Goal: Information Seeking & Learning: Compare options

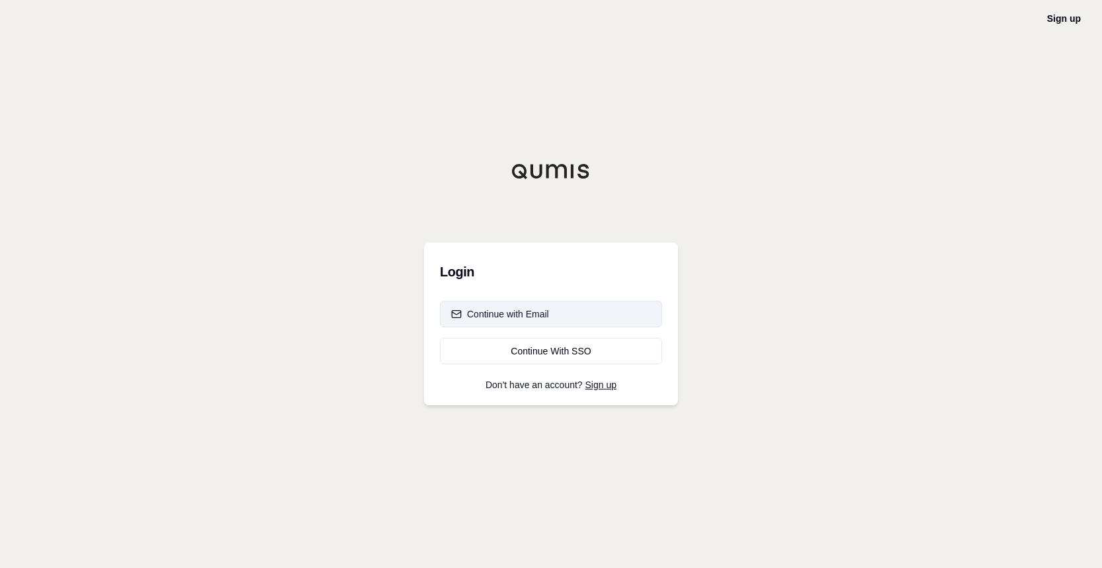
click at [507, 318] on div "Continue with Email" at bounding box center [500, 314] width 98 height 13
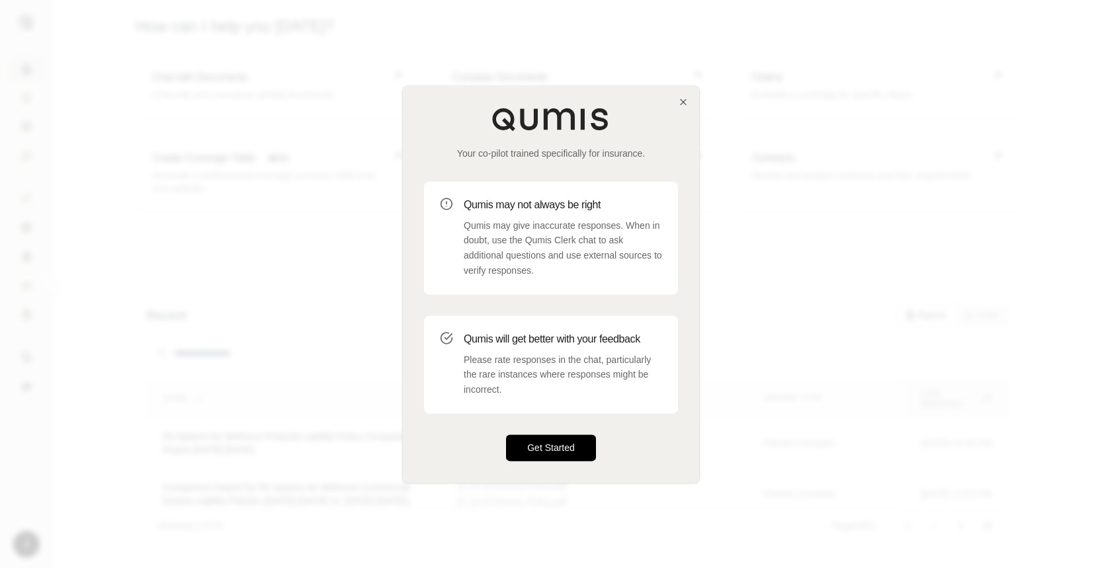
click at [565, 453] on button "Get Started" at bounding box center [551, 448] width 90 height 26
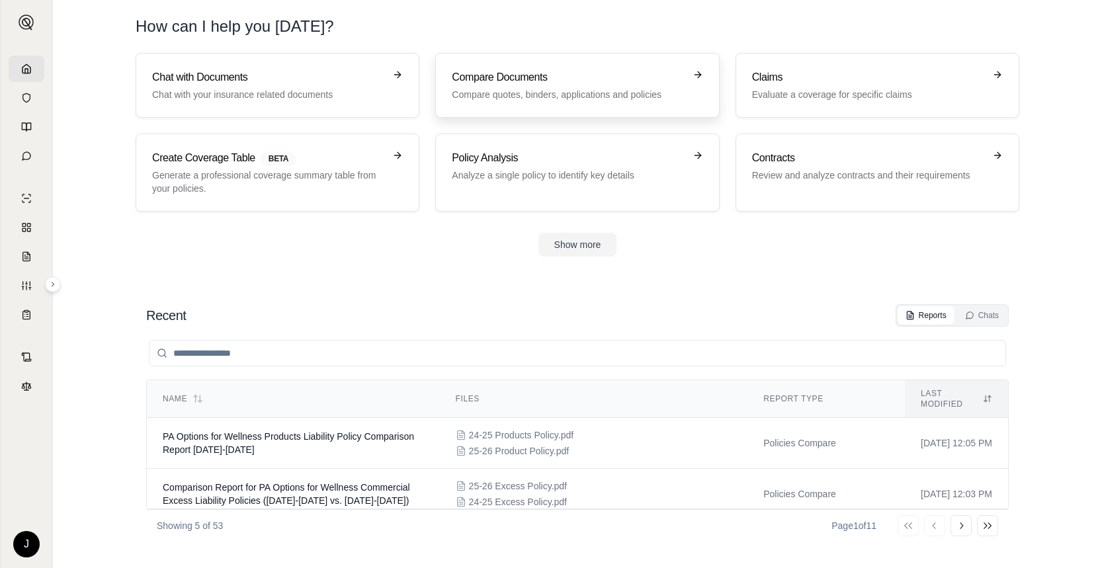
click at [522, 91] on p "Compare quotes, binders, applications and policies" at bounding box center [568, 94] width 232 height 13
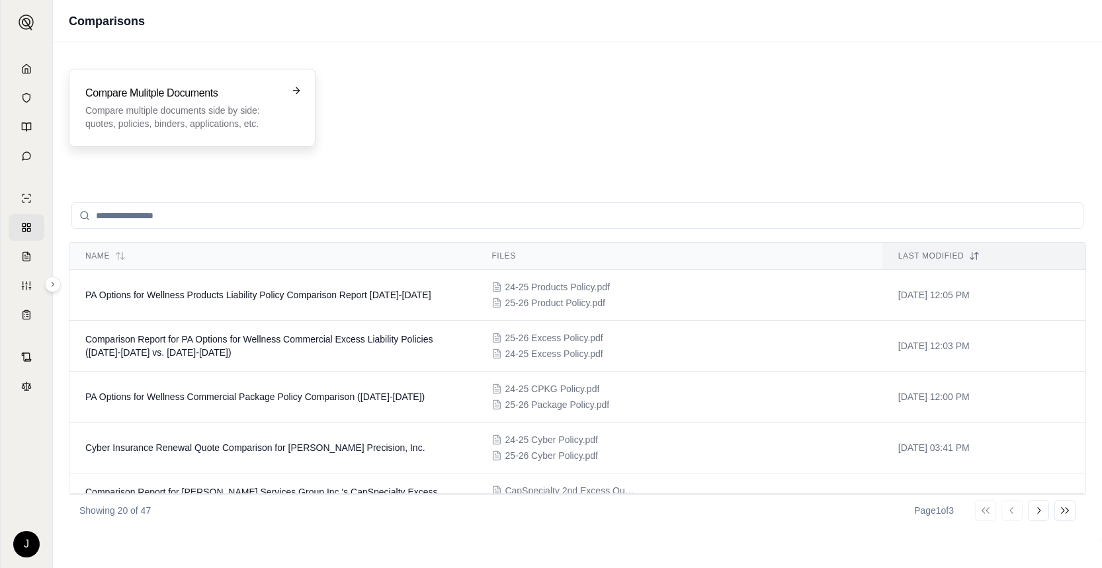
click at [177, 109] on p "Compare multiple documents side by side: quotes, policies, binders, application…" at bounding box center [182, 117] width 195 height 26
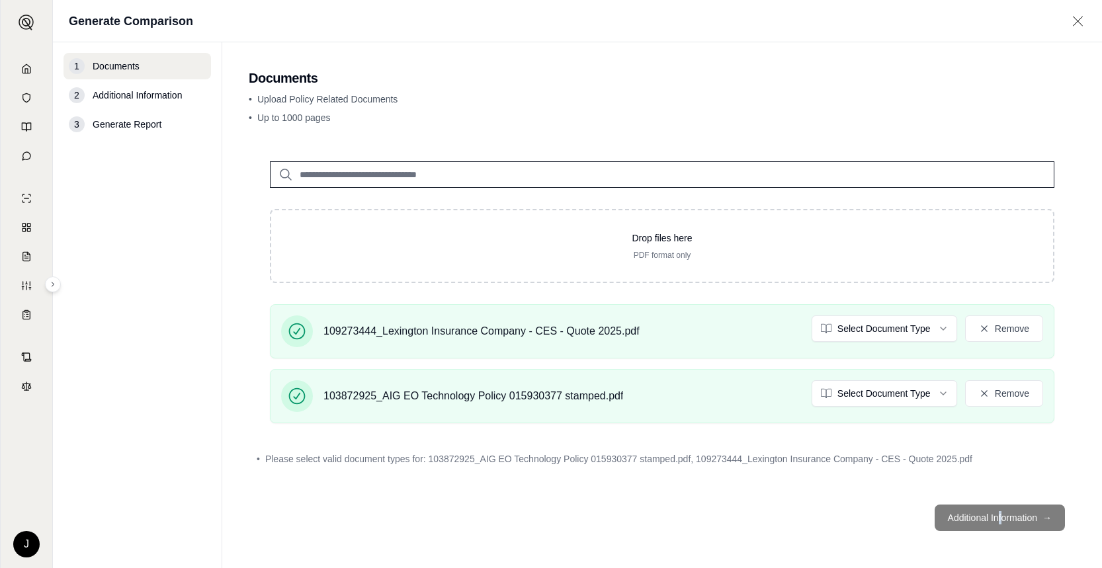
click at [999, 521] on footer "Additional Information →" at bounding box center [662, 518] width 827 height 48
click at [931, 331] on html "J Generate Comparison 1 Documents 2 Additional Information 3 Generate Report Do…" at bounding box center [551, 284] width 1102 height 568
click at [925, 392] on html "Document type updated successfully J Generate Comparison 1 Documents 2 Addition…" at bounding box center [551, 284] width 1102 height 568
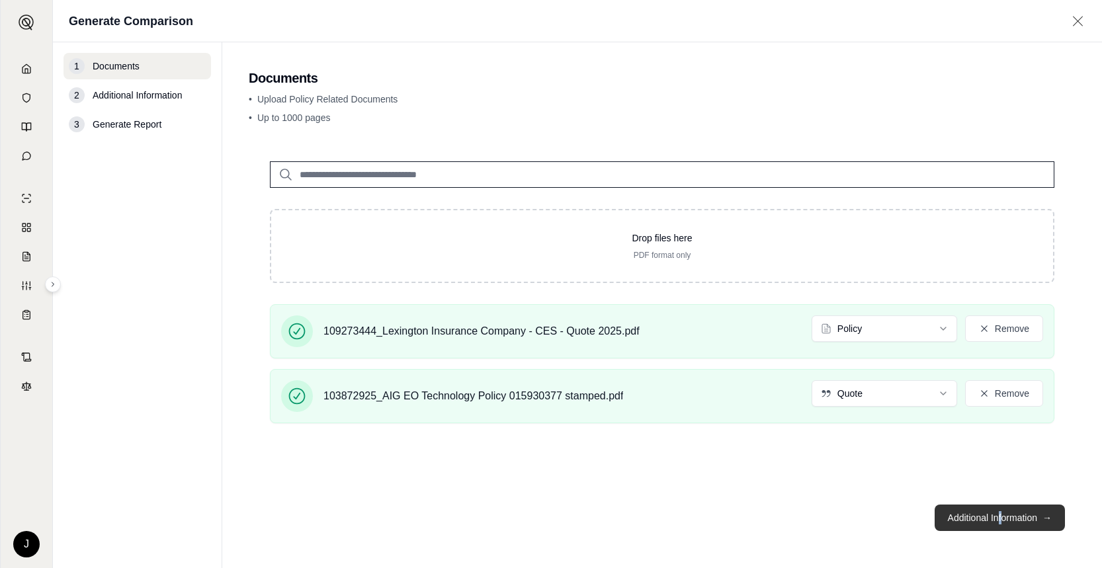
click at [987, 520] on button "Additional Information →" at bounding box center [1000, 518] width 130 height 26
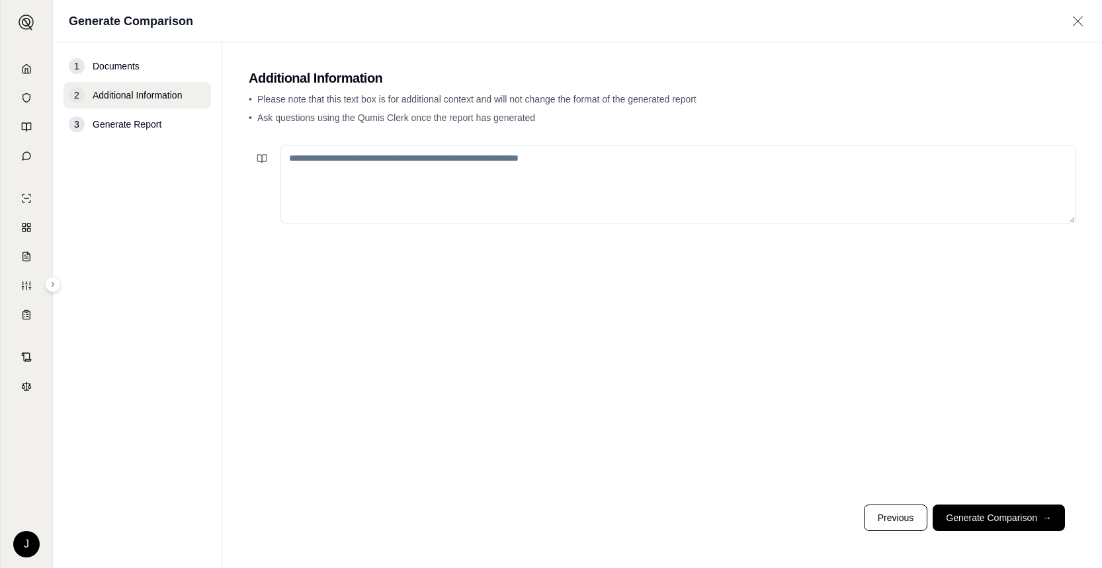
click at [566, 159] on textarea at bounding box center [678, 185] width 795 height 78
click at [349, 159] on textarea "**********" at bounding box center [678, 185] width 795 height 78
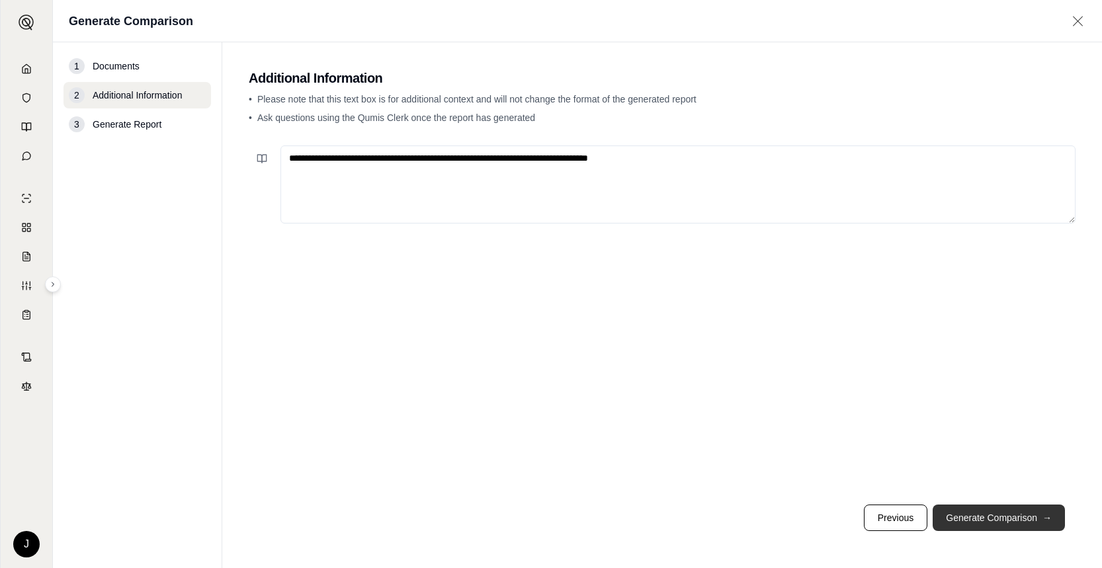
type textarea "**********"
click at [963, 507] on button "Generate Comparison →" at bounding box center [999, 518] width 132 height 26
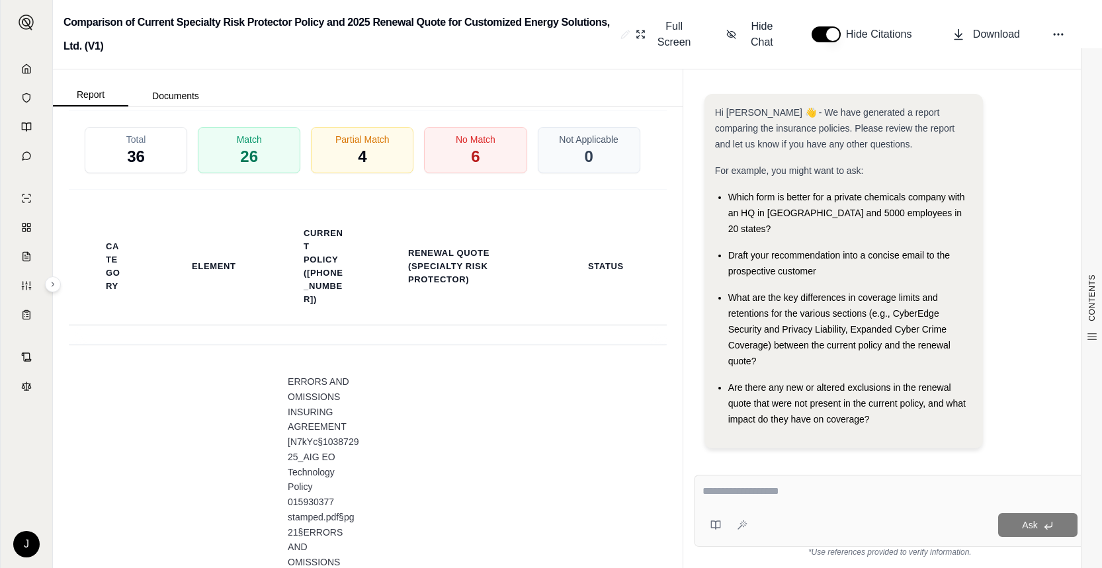
scroll to position [2647, 0]
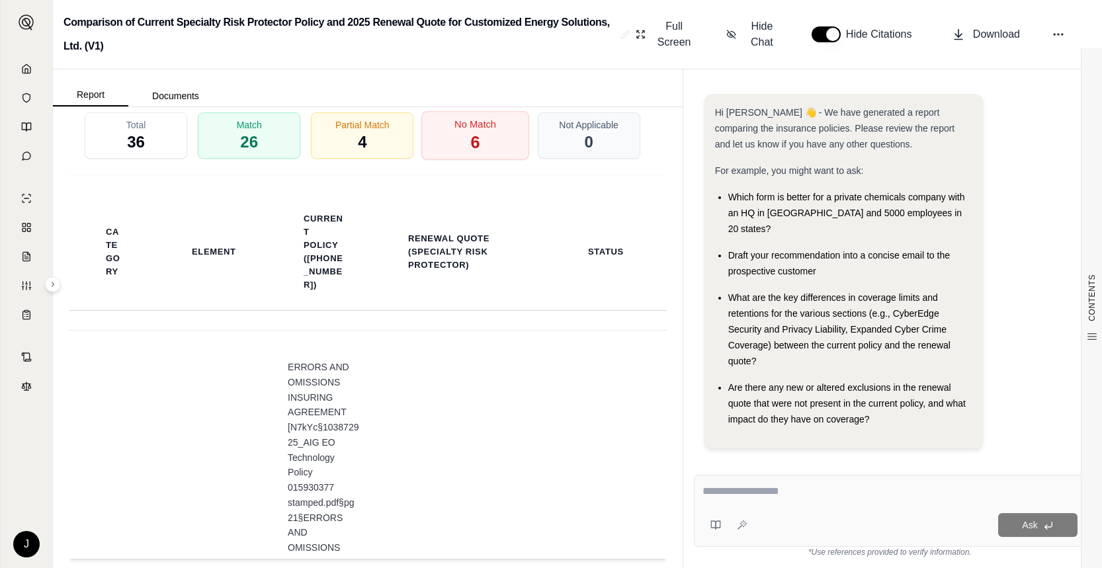
click at [471, 154] on span "6" at bounding box center [475, 143] width 9 height 22
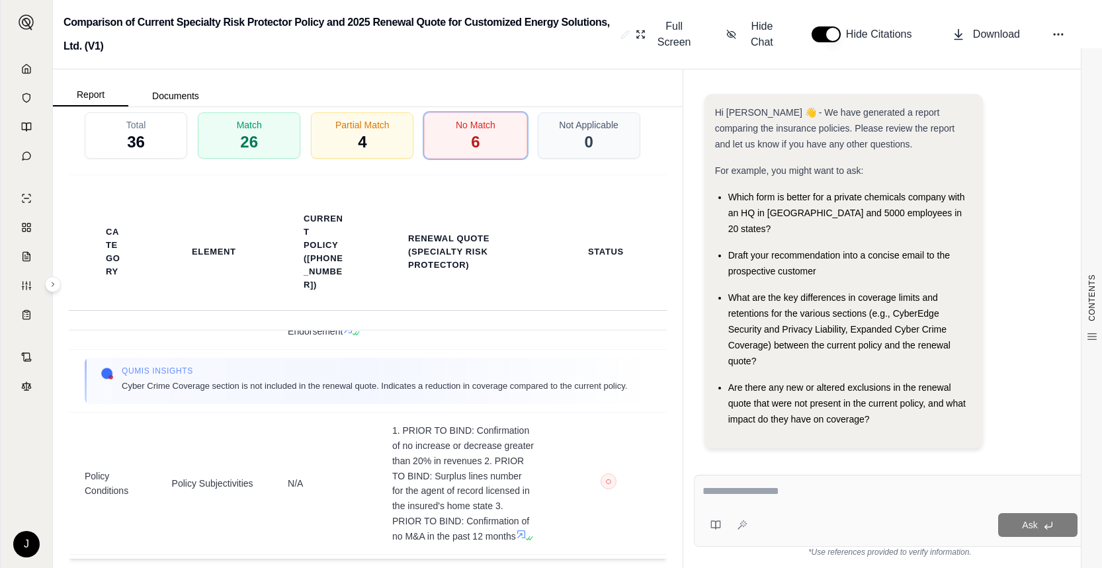
scroll to position [2580, 0]
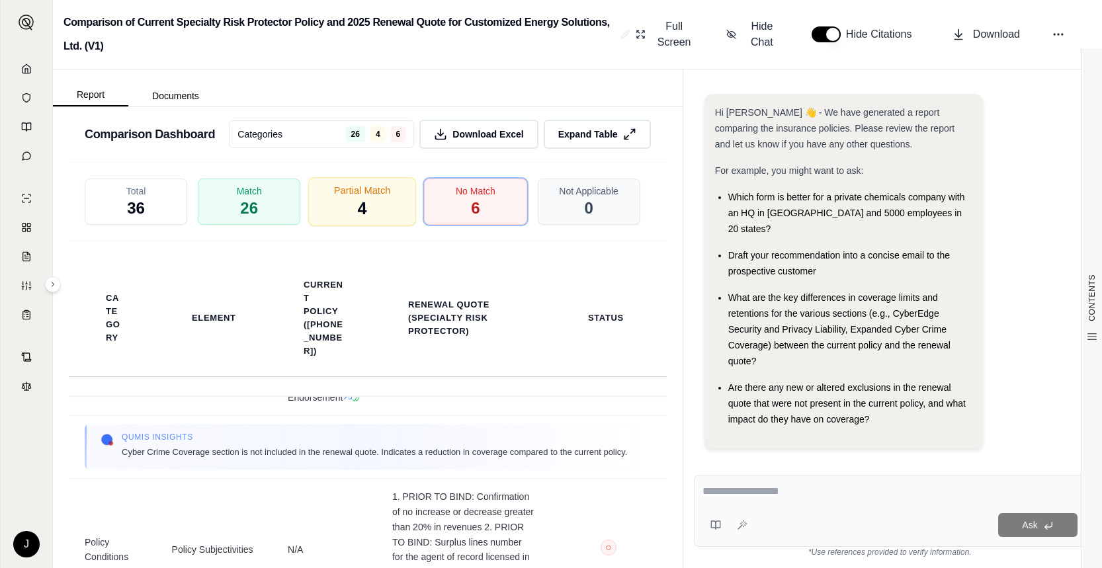
click at [338, 226] on div "Partial Match 4" at bounding box center [362, 201] width 108 height 49
click at [339, 226] on div "Partial Match 4" at bounding box center [362, 201] width 108 height 49
click at [365, 226] on div "Partial Match 4" at bounding box center [362, 201] width 108 height 49
click at [366, 226] on div "Partial Match 4" at bounding box center [362, 201] width 108 height 49
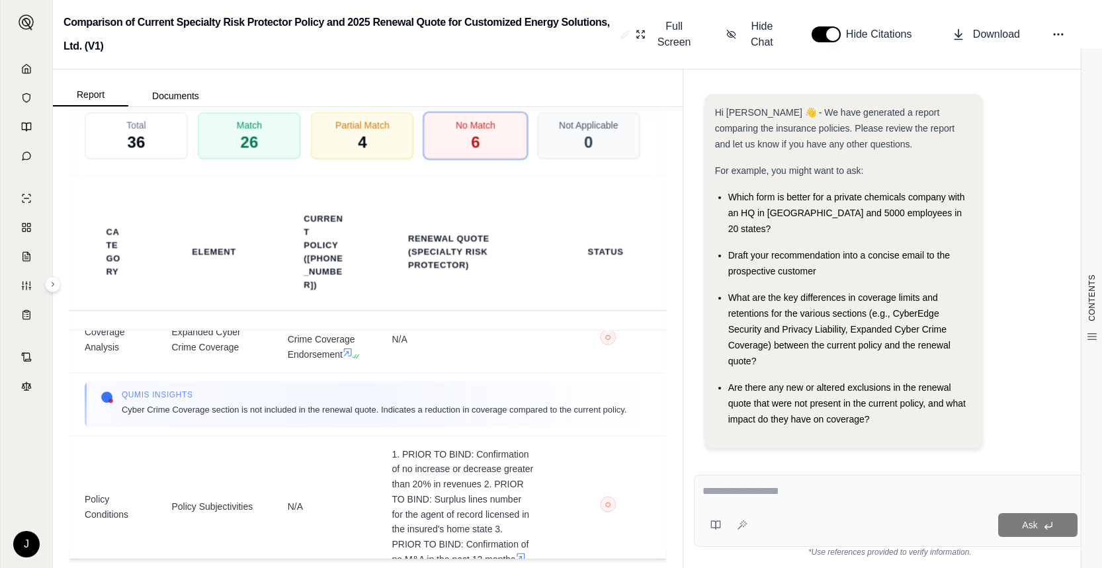
scroll to position [66, 0]
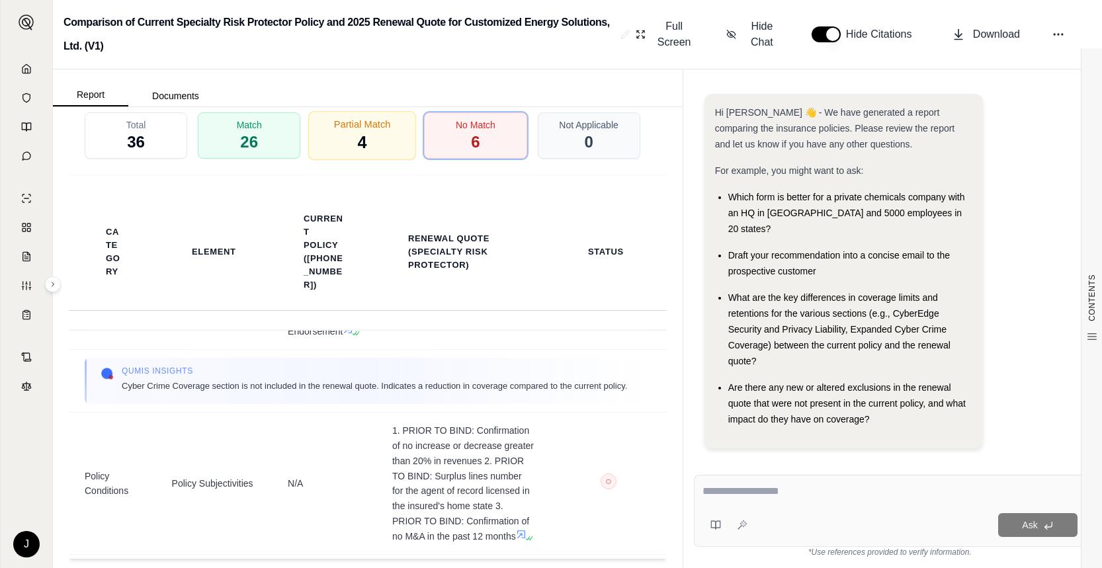
click at [358, 154] on span "4" at bounding box center [362, 143] width 9 height 22
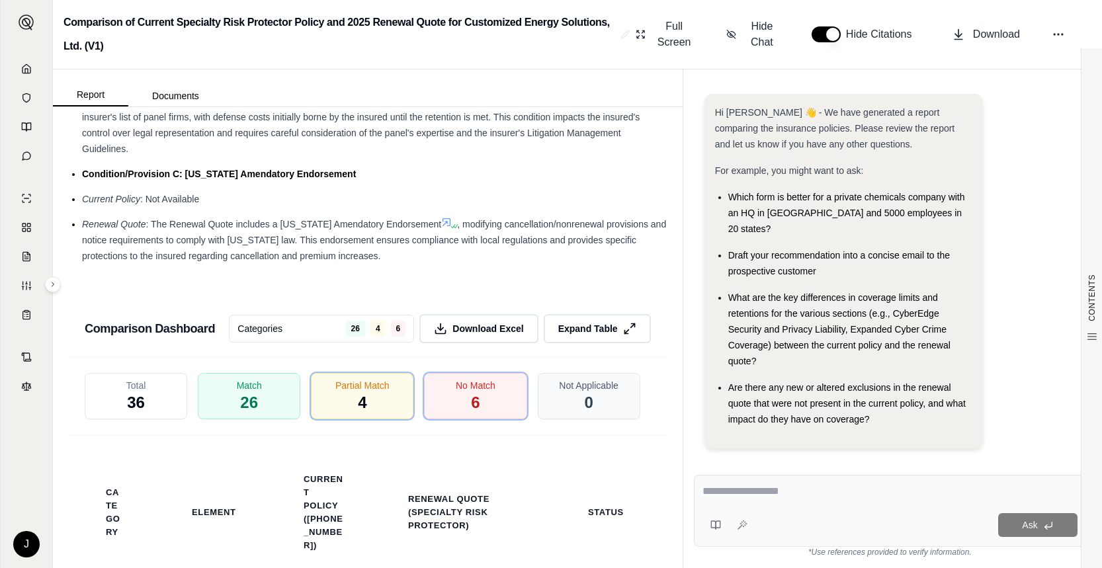
scroll to position [2514, 0]
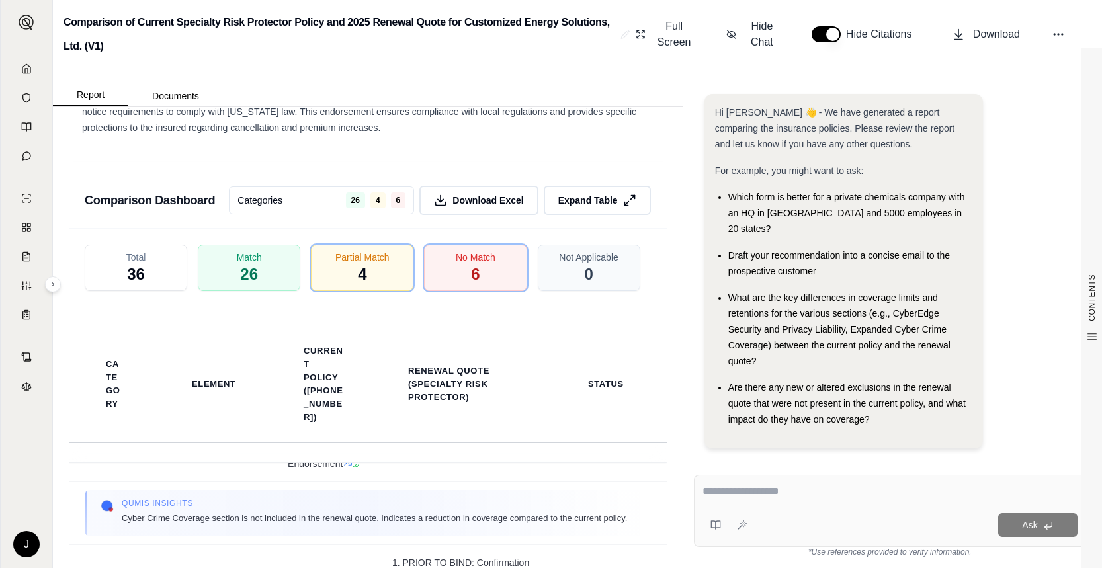
click at [370, 248] on html "J Comparison of Current Specialty Risk Protector Policy and 2025 Renewal Quote …" at bounding box center [551, 284] width 1102 height 568
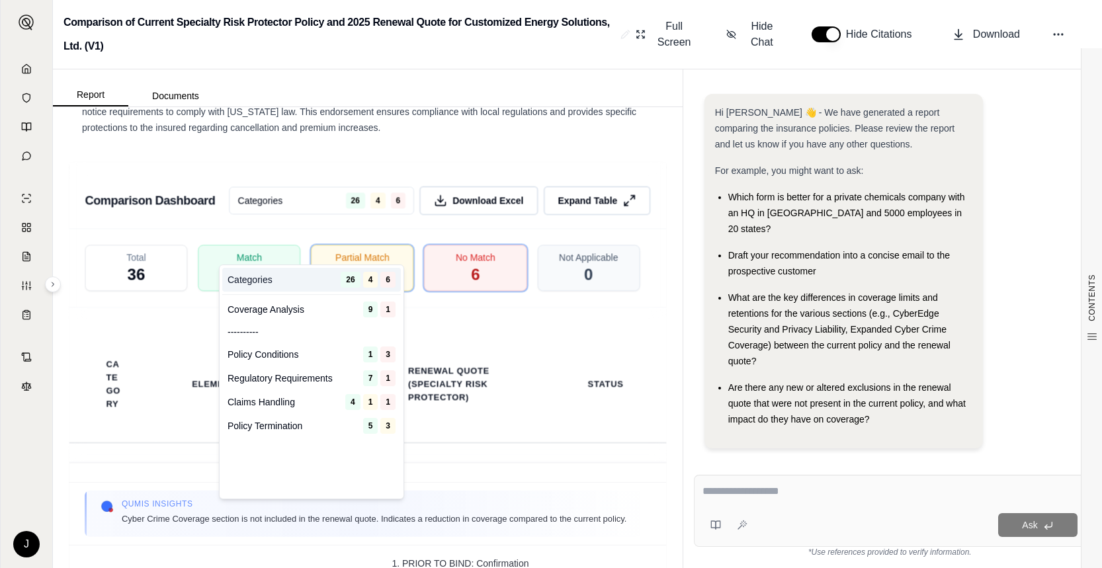
click at [376, 279] on span "4" at bounding box center [370, 280] width 15 height 16
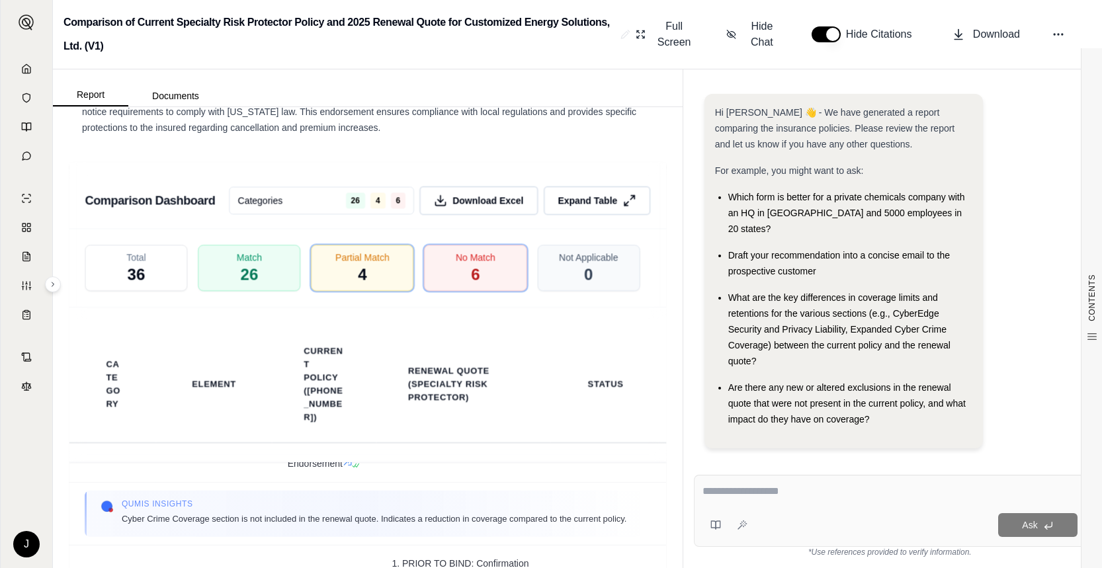
click at [371, 281] on div "Total 36 Match 26 Partial Match 4 No Match 6 Not Applicable 0" at bounding box center [367, 268] width 597 height 79
click at [365, 251] on html "J Comparison of Current Specialty Risk Protector Policy and 2025 Renewal Quote …" at bounding box center [551, 284] width 1102 height 568
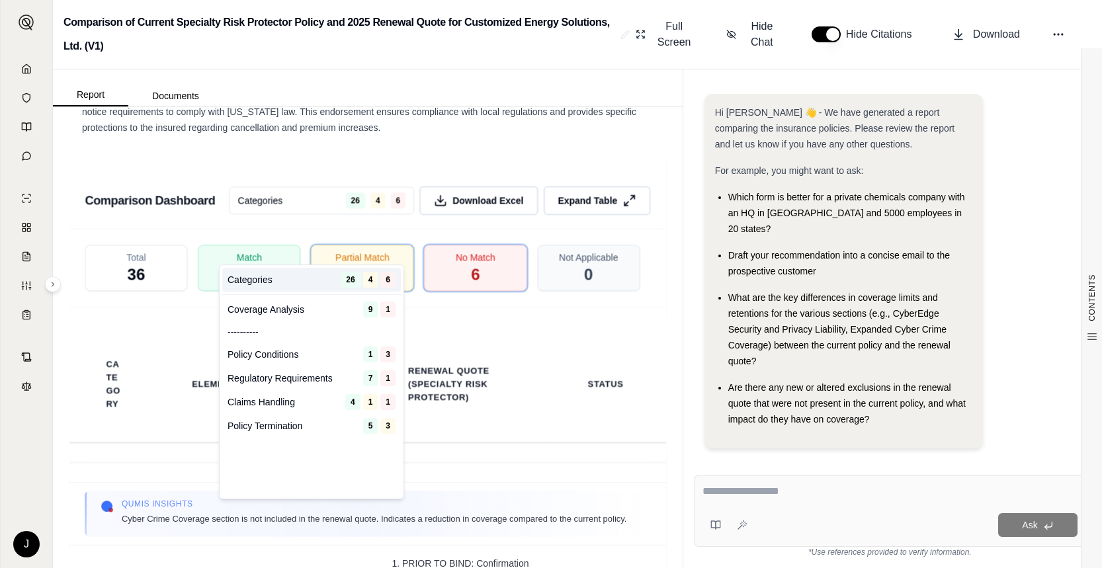
click at [443, 355] on html "J Comparison of Current Specialty Risk Protector Policy and 2025 Renewal Quote …" at bounding box center [551, 284] width 1102 height 568
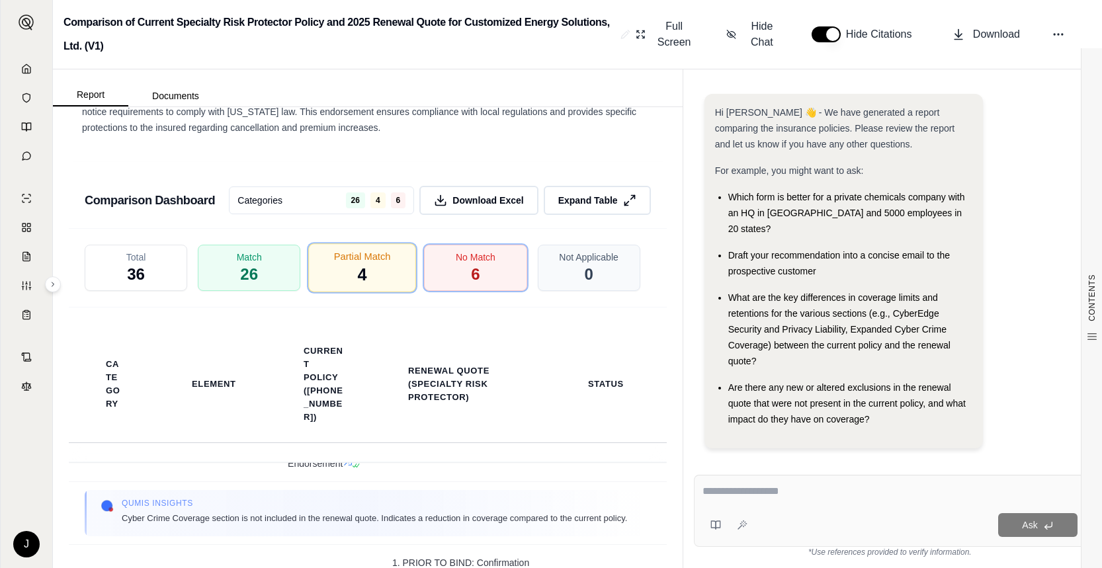
click at [363, 292] on div "Partial Match 4" at bounding box center [362, 267] width 108 height 49
click at [359, 286] on span "4" at bounding box center [362, 275] width 9 height 22
click at [455, 292] on div "No Match 6" at bounding box center [475, 267] width 108 height 49
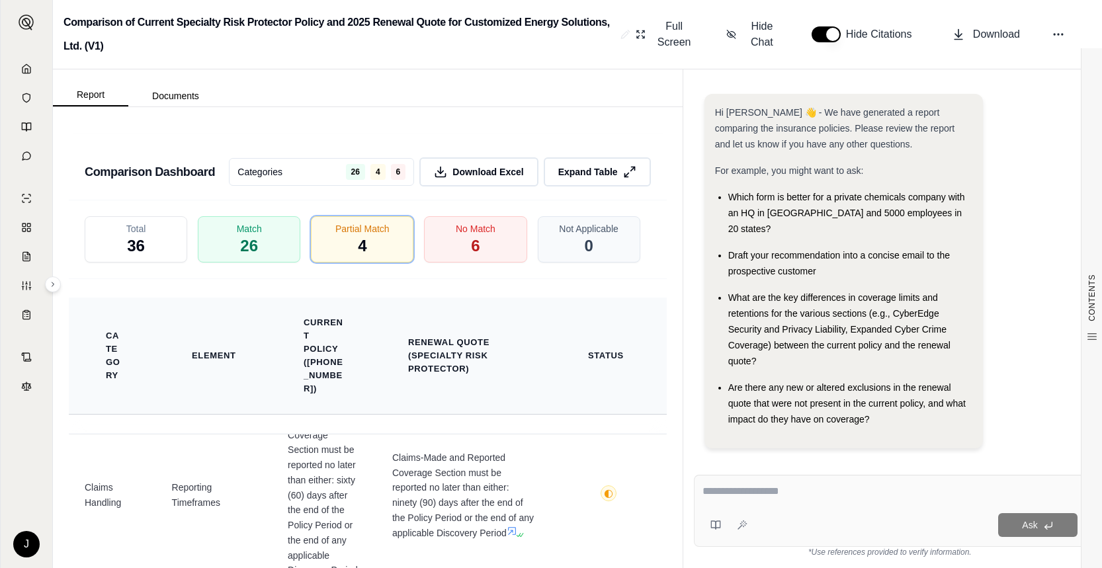
scroll to position [2647, 0]
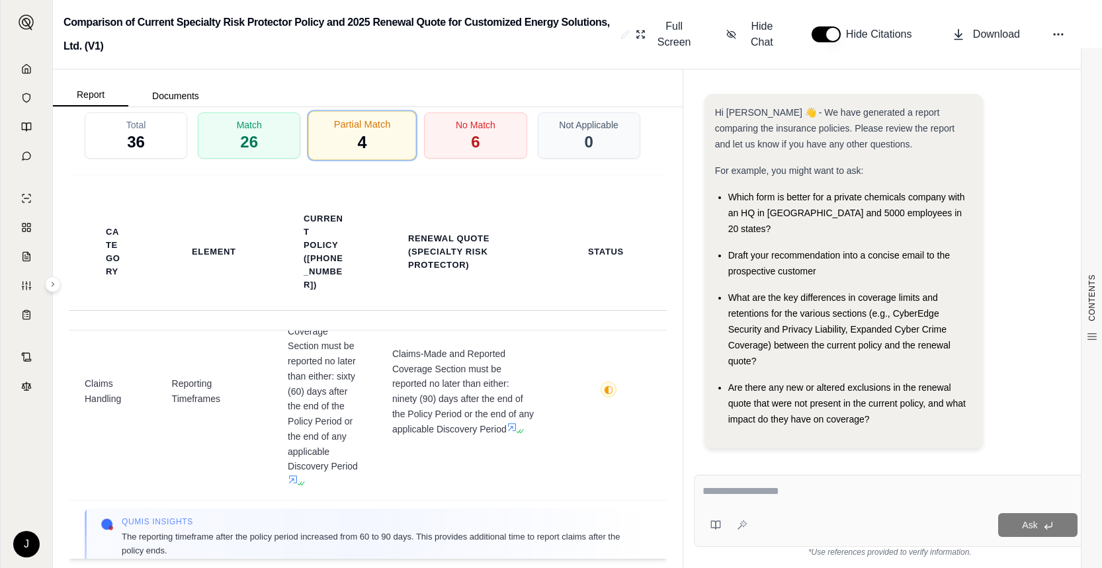
drag, startPoint x: 341, startPoint y: 146, endPoint x: 342, endPoint y: 169, distance: 23.2
click at [341, 145] on div "Total 36 Match 26 Partial Match 4 No Match 6 Not Applicable 0" at bounding box center [368, 136] width 598 height 79
click at [352, 160] on div "Partial Match 4" at bounding box center [362, 135] width 108 height 49
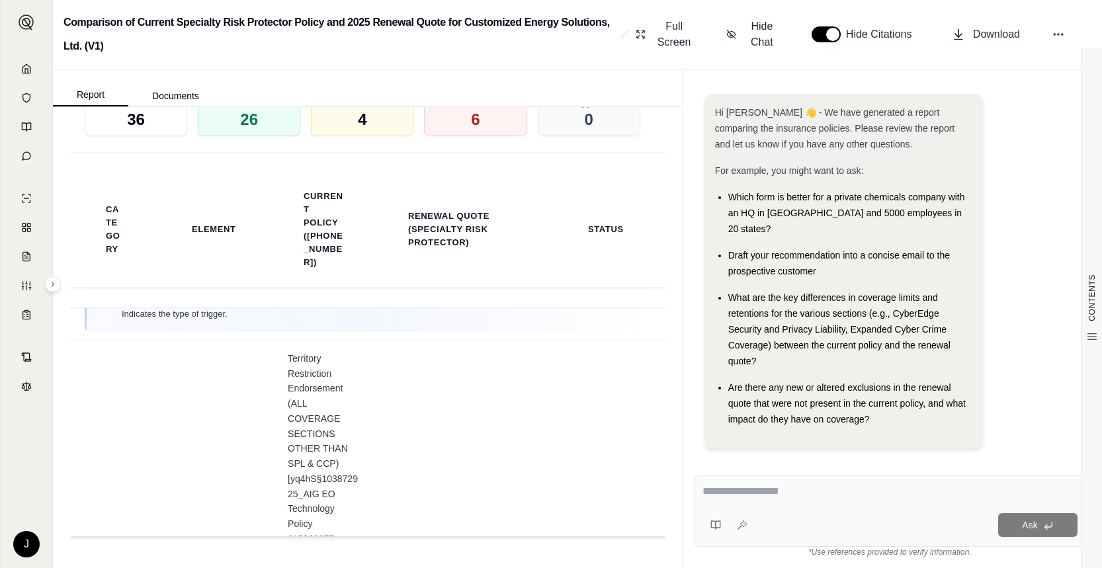
scroll to position [2382, 0]
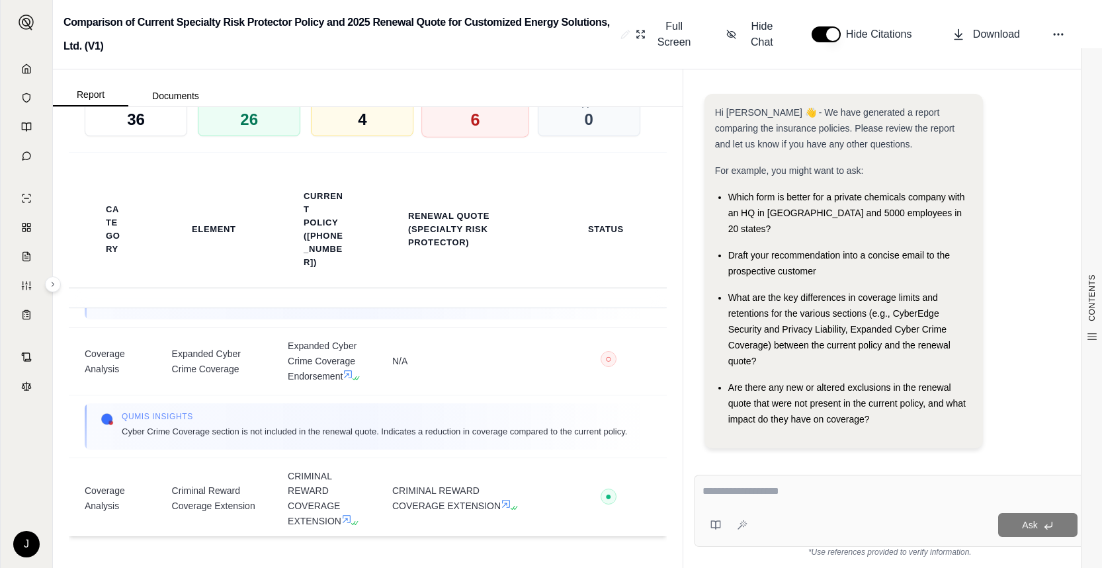
click at [481, 129] on div "No Match 6" at bounding box center [475, 113] width 108 height 49
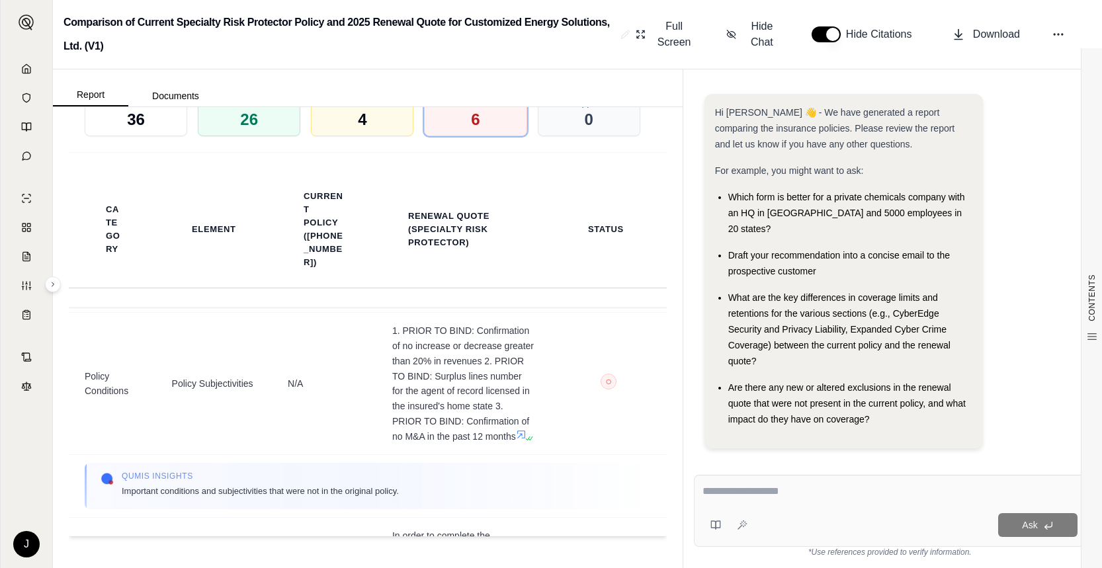
scroll to position [0, 0]
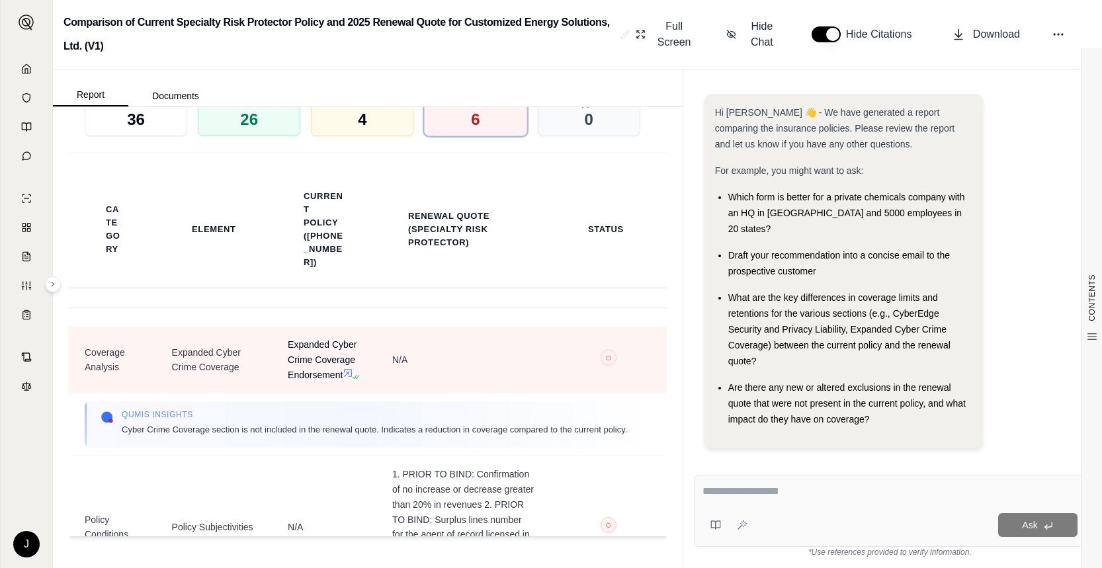
click at [343, 378] on icon at bounding box center [348, 373] width 11 height 11
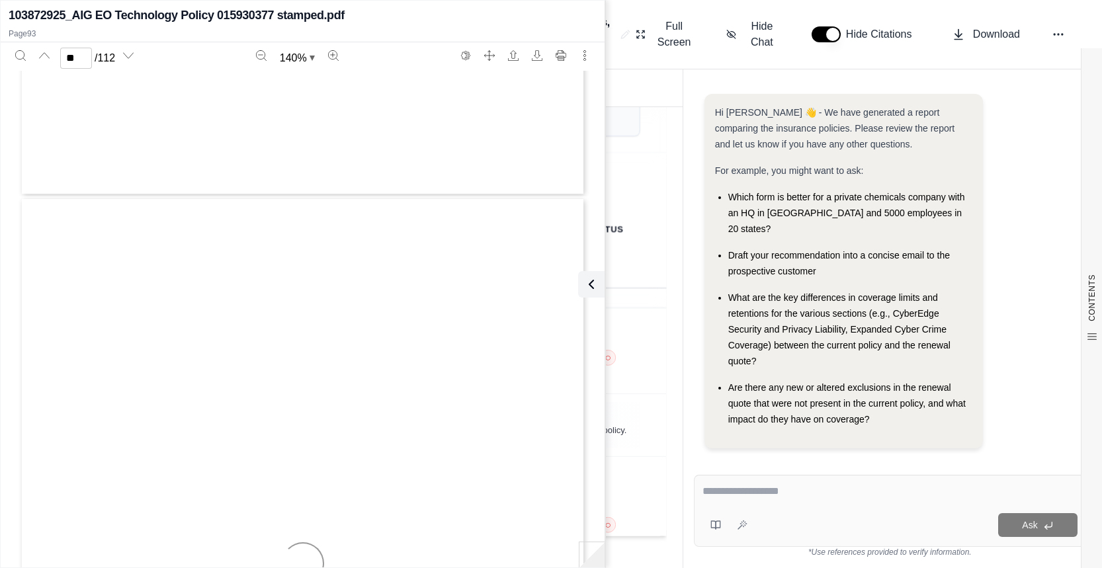
type input "**"
click at [691, 151] on div "Hi [PERSON_NAME] 👋 - We have generated a report comparing the insurance policie…" at bounding box center [890, 270] width 414 height 387
click at [582, 57] on icon "More actions" at bounding box center [585, 55] width 11 height 11
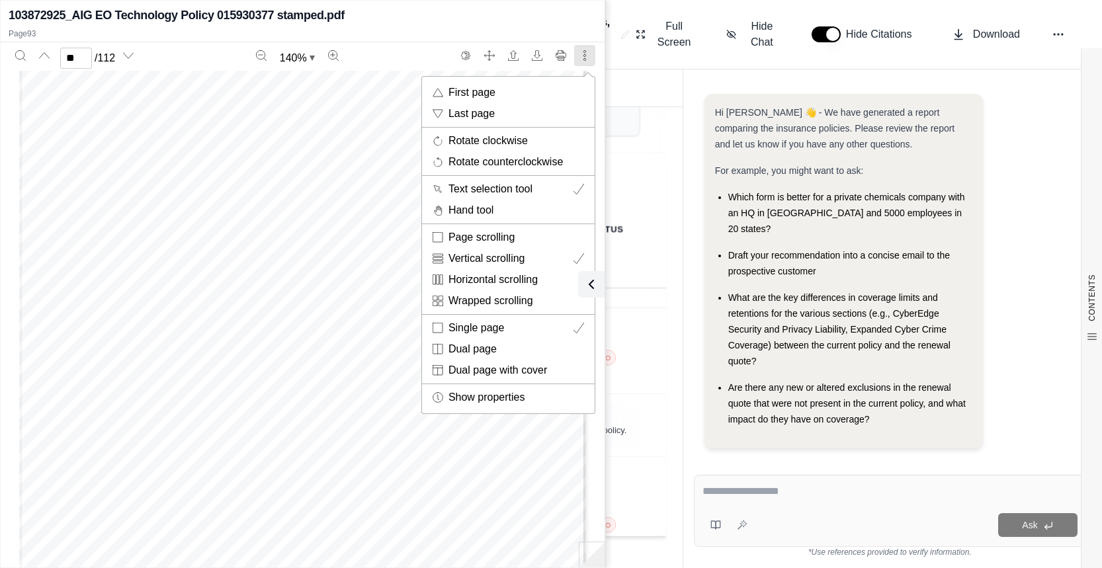
click at [693, 100] on div at bounding box center [551, 284] width 1102 height 568
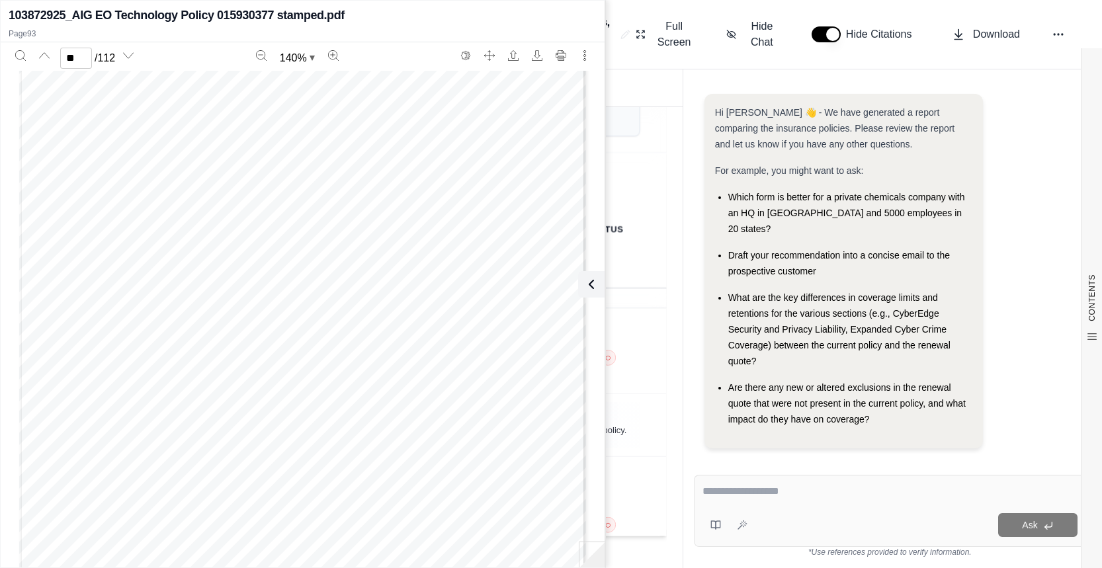
scroll to position [67838, 0]
click at [590, 283] on icon at bounding box center [589, 285] width 16 height 16
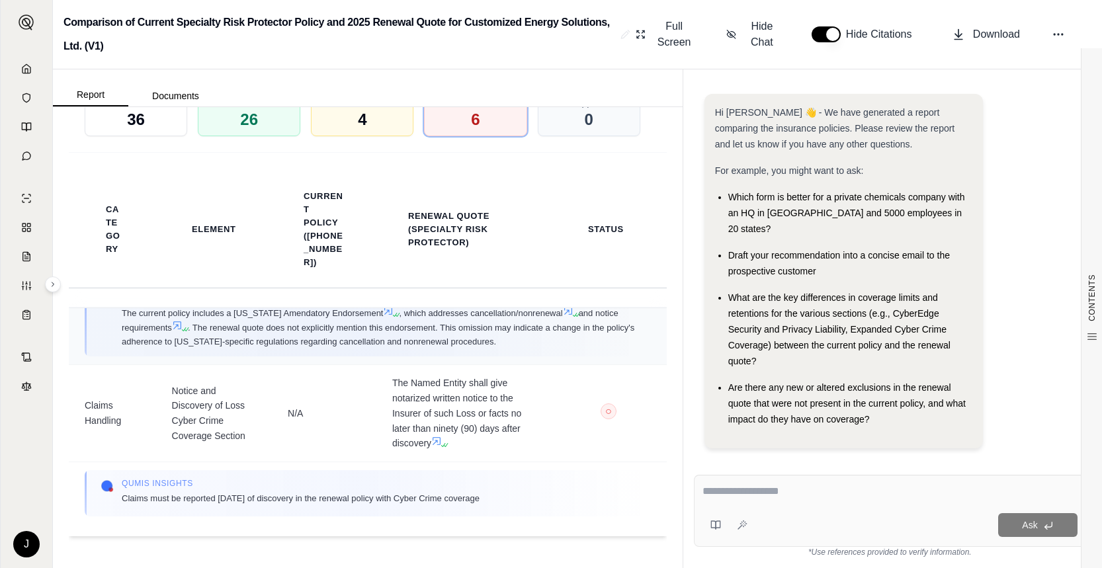
scroll to position [942, 0]
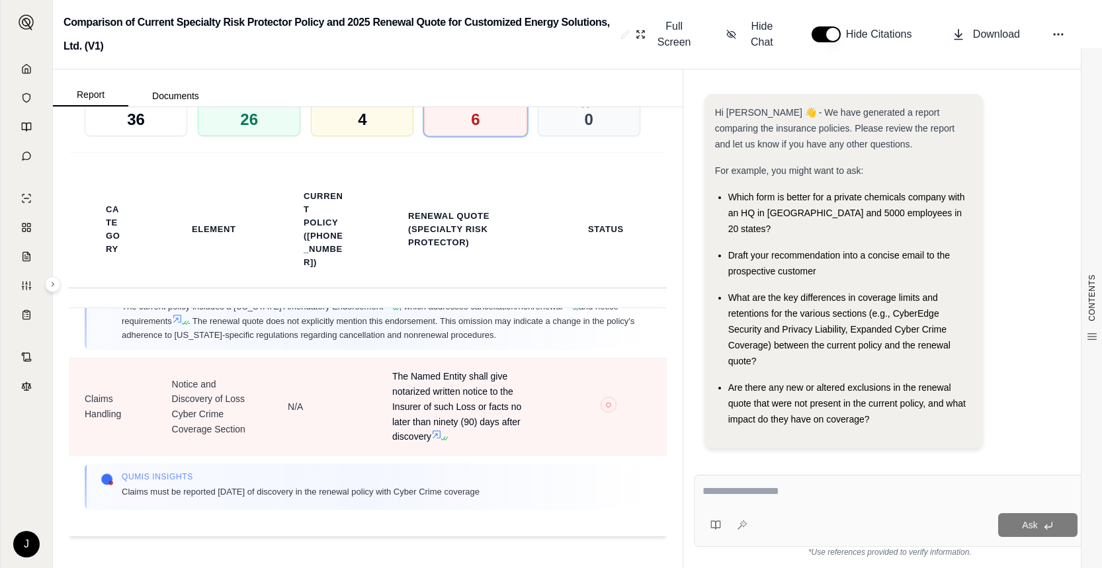
click at [431, 435] on icon at bounding box center [436, 434] width 11 height 11
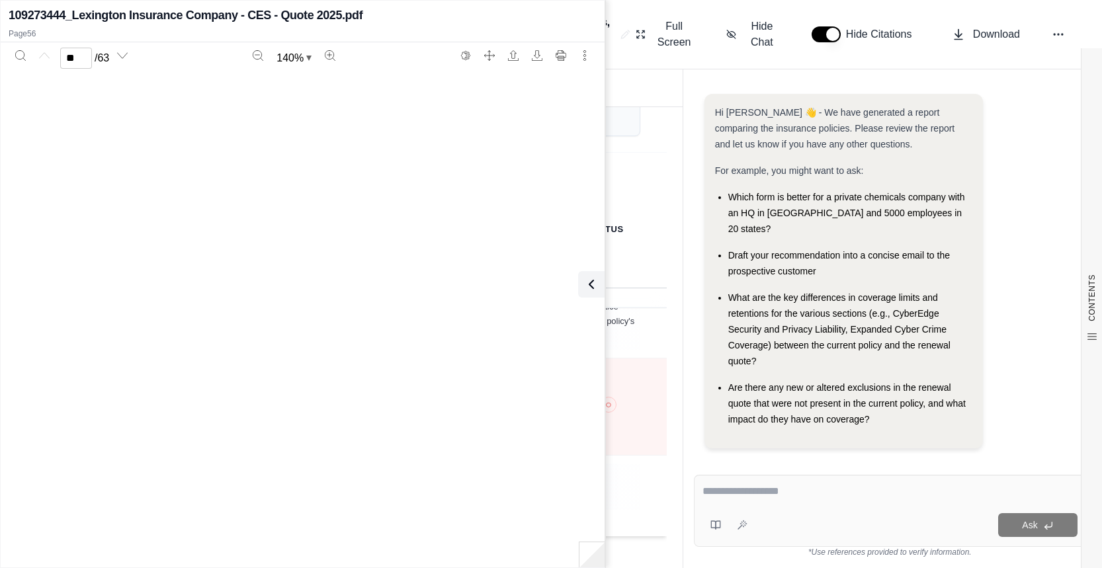
type input "**"
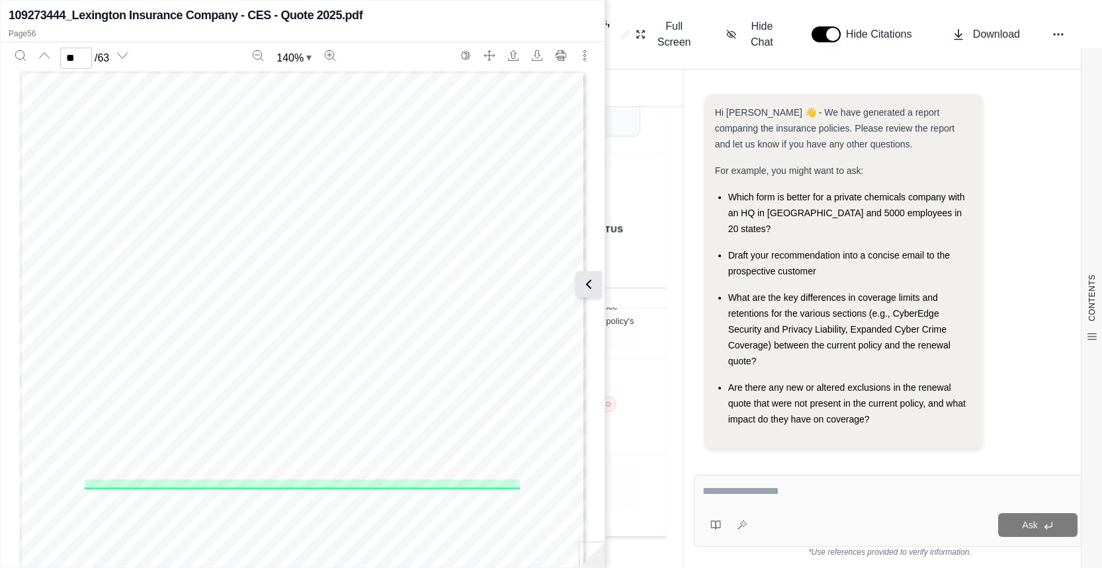
click at [588, 283] on icon at bounding box center [589, 285] width 4 height 8
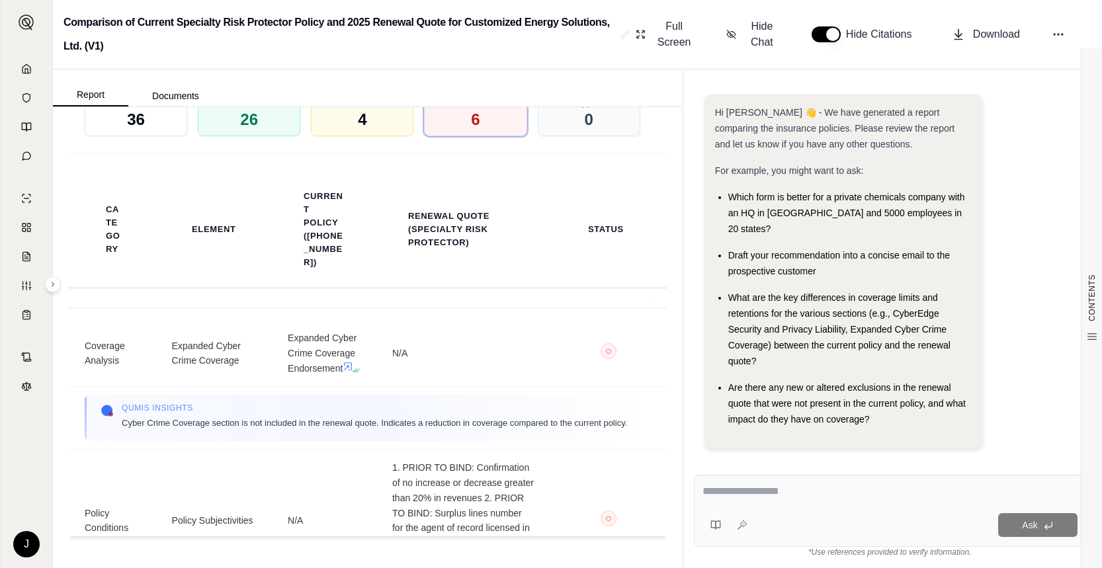
scroll to position [0, 0]
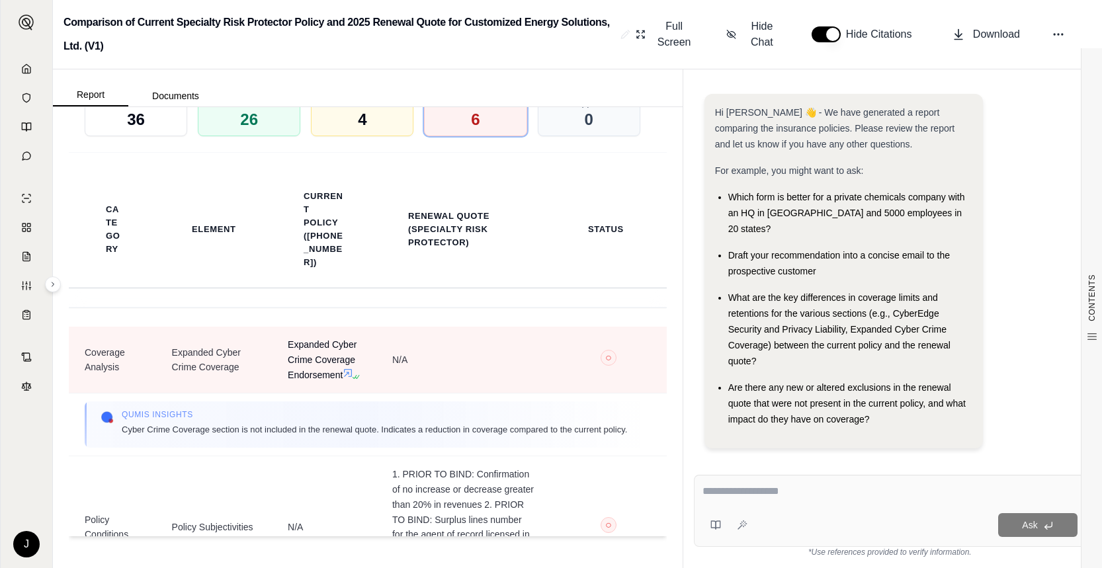
click at [343, 374] on icon at bounding box center [348, 373] width 11 height 11
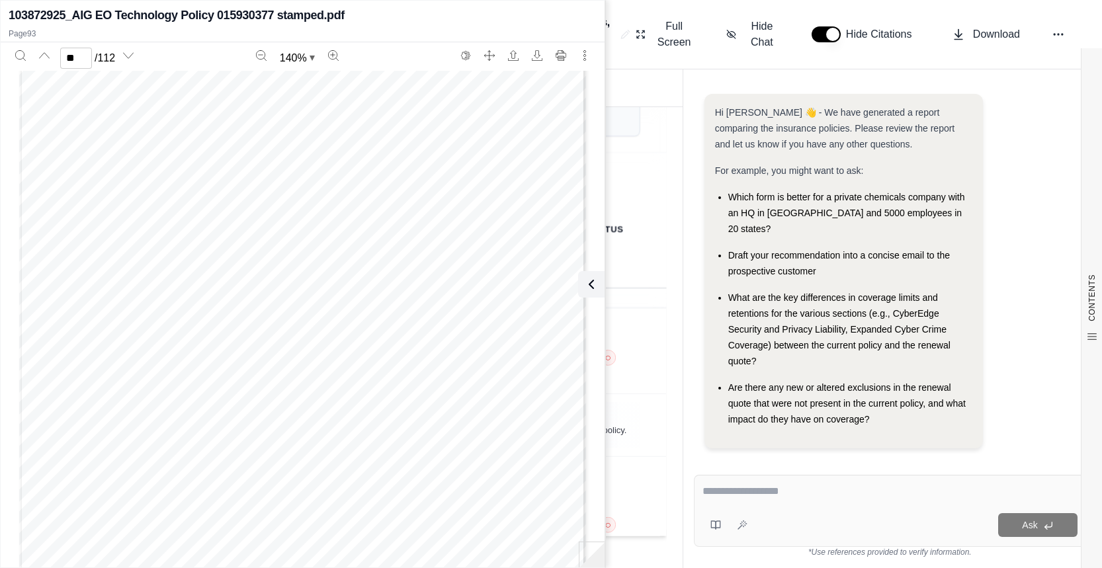
scroll to position [67706, 0]
type input "**"
click at [595, 285] on icon at bounding box center [589, 285] width 16 height 16
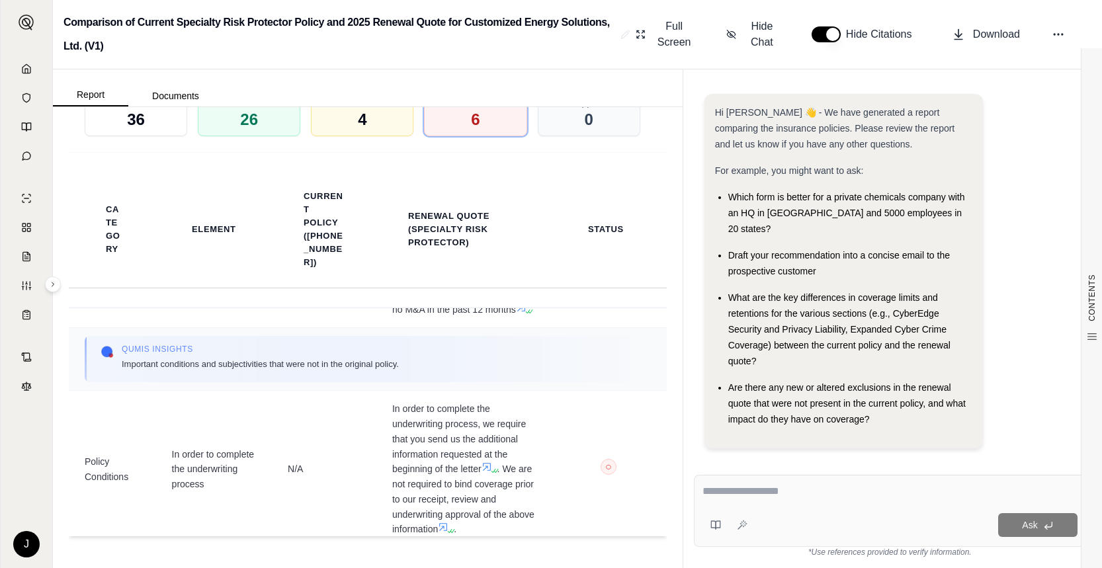
scroll to position [331, 0]
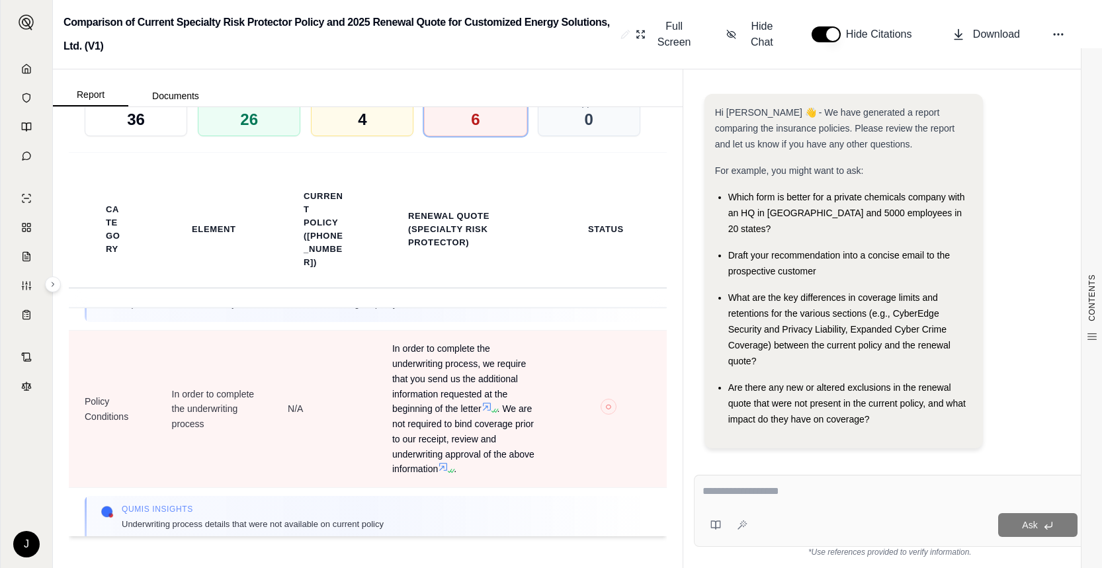
click at [490, 415] on icon at bounding box center [494, 411] width 8 height 8
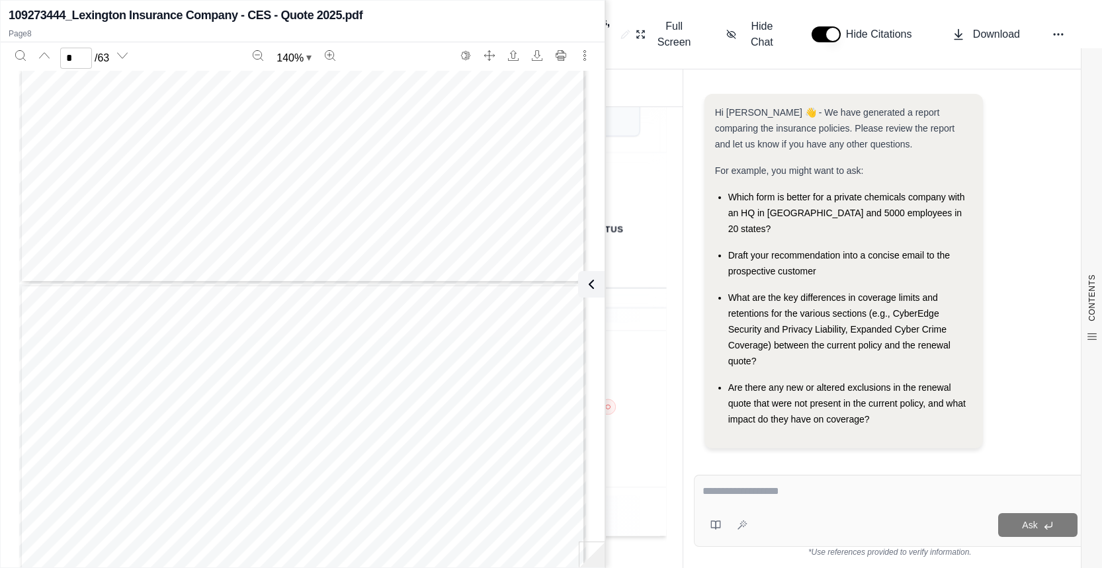
scroll to position [4342, 0]
click at [127, 53] on icon "Next page" at bounding box center [122, 55] width 11 height 11
click at [127, 54] on icon "Next page" at bounding box center [122, 55] width 11 height 11
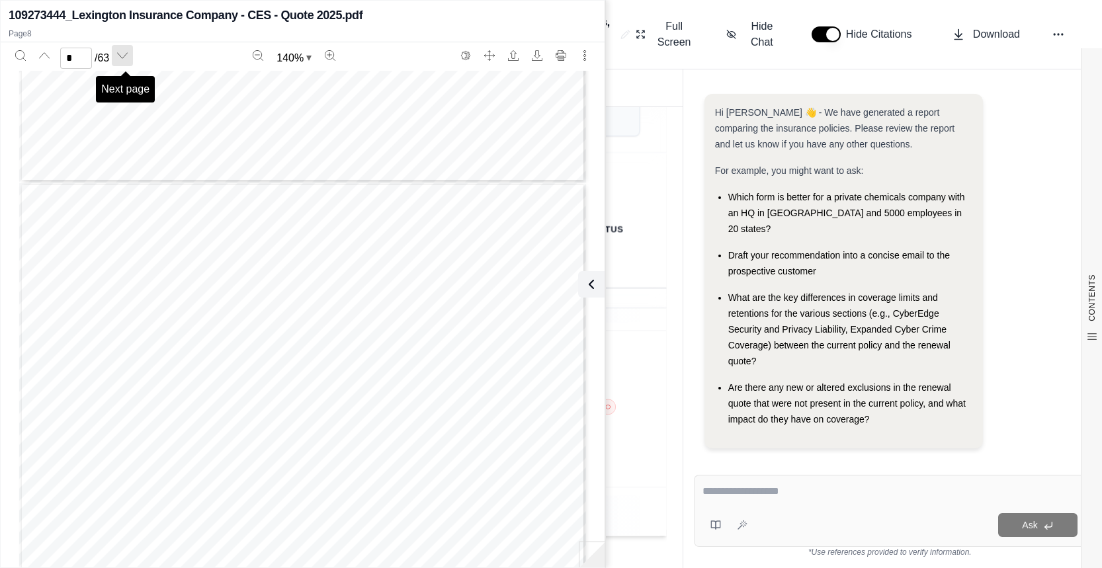
click at [127, 54] on icon "Next page" at bounding box center [122, 55] width 11 height 11
click at [126, 54] on icon "Next page" at bounding box center [122, 55] width 11 height 11
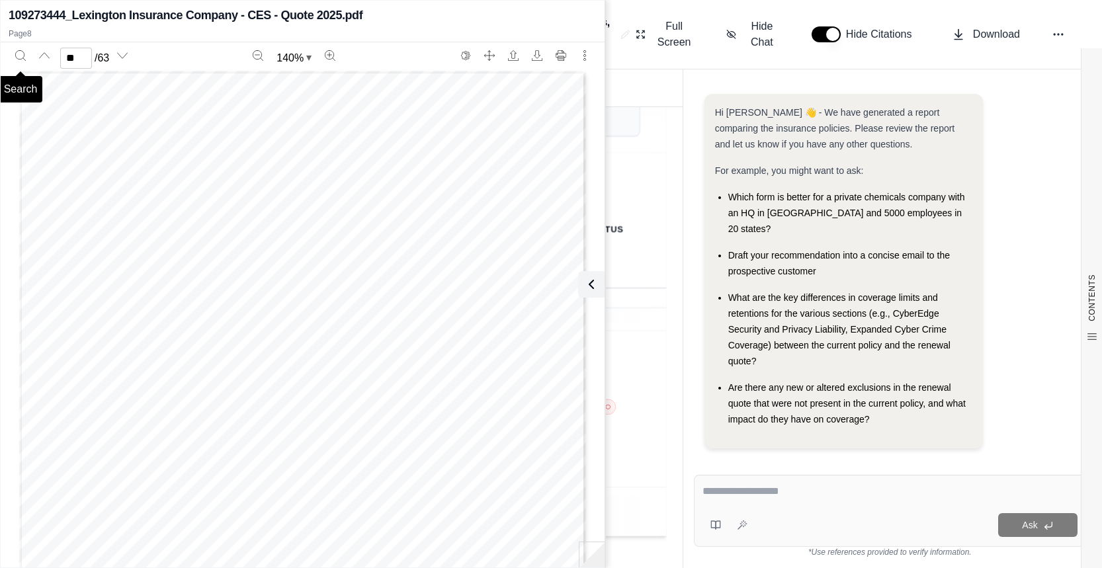
drag, startPoint x: 83, startPoint y: 58, endPoint x: 0, endPoint y: 56, distance: 83.4
click at [0, 56] on body "J Comparison of Current Specialty Risk Protector Policy and 2025 Renewal Quote …" at bounding box center [551, 284] width 1102 height 568
type input "**"
